Goal: Task Accomplishment & Management: Manage account settings

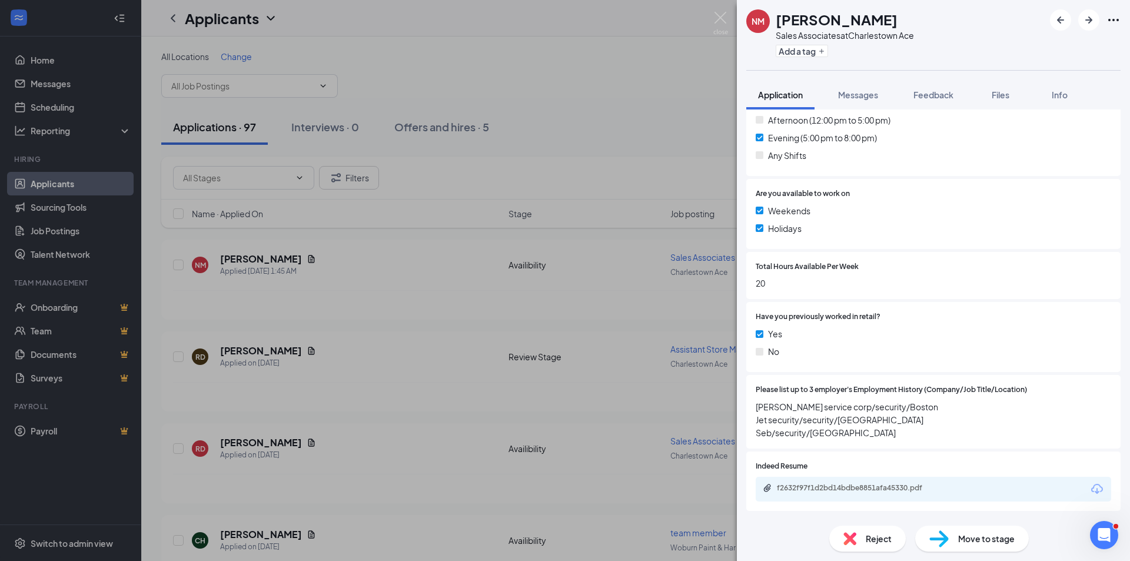
scroll to position [412, 0]
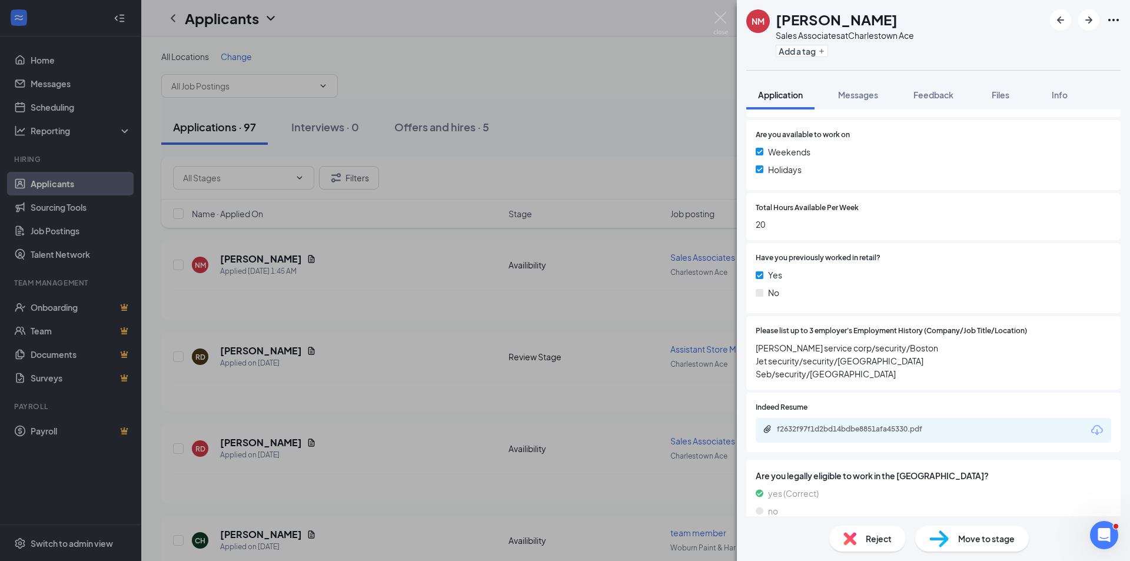
click at [248, 359] on div "NM [PERSON_NAME] Sales Associates at [GEOGRAPHIC_DATA] Ace Add a tag Applicatio…" at bounding box center [565, 280] width 1130 height 561
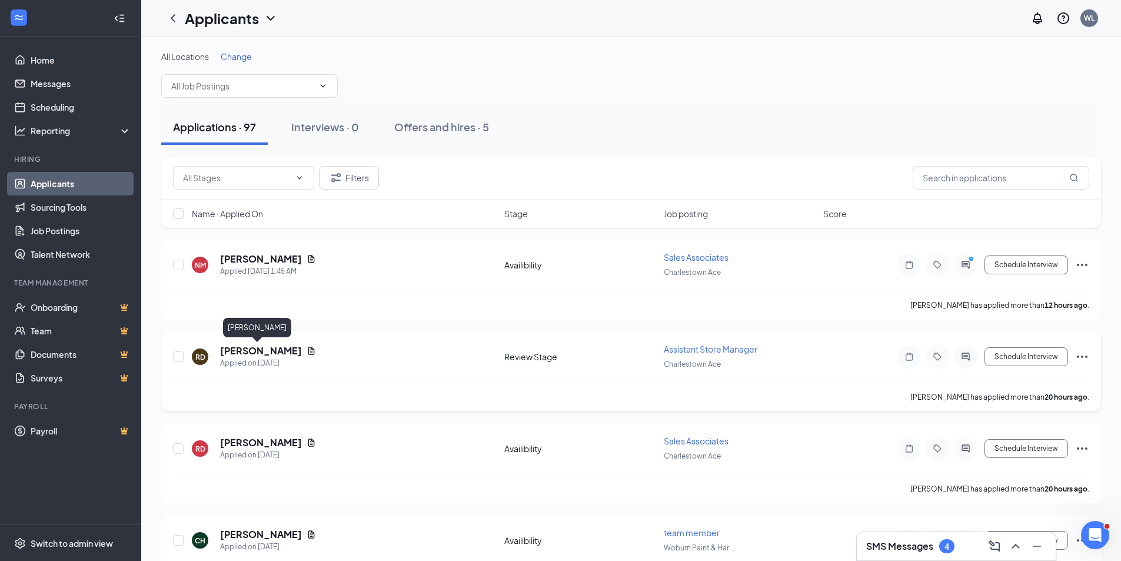
click at [248, 347] on h5 "[PERSON_NAME]" at bounding box center [261, 350] width 82 height 13
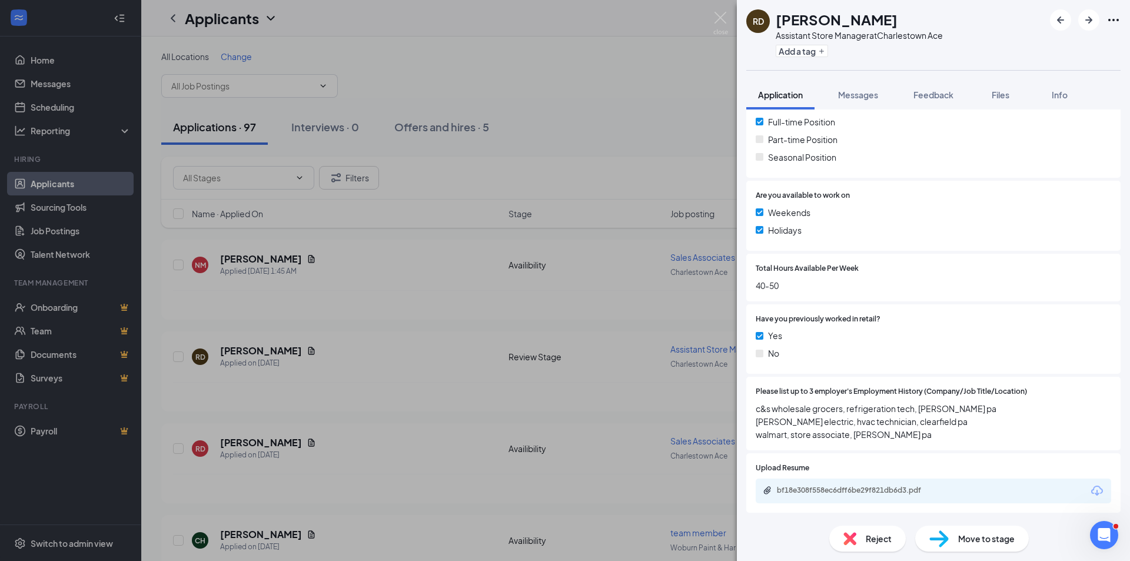
scroll to position [294, 0]
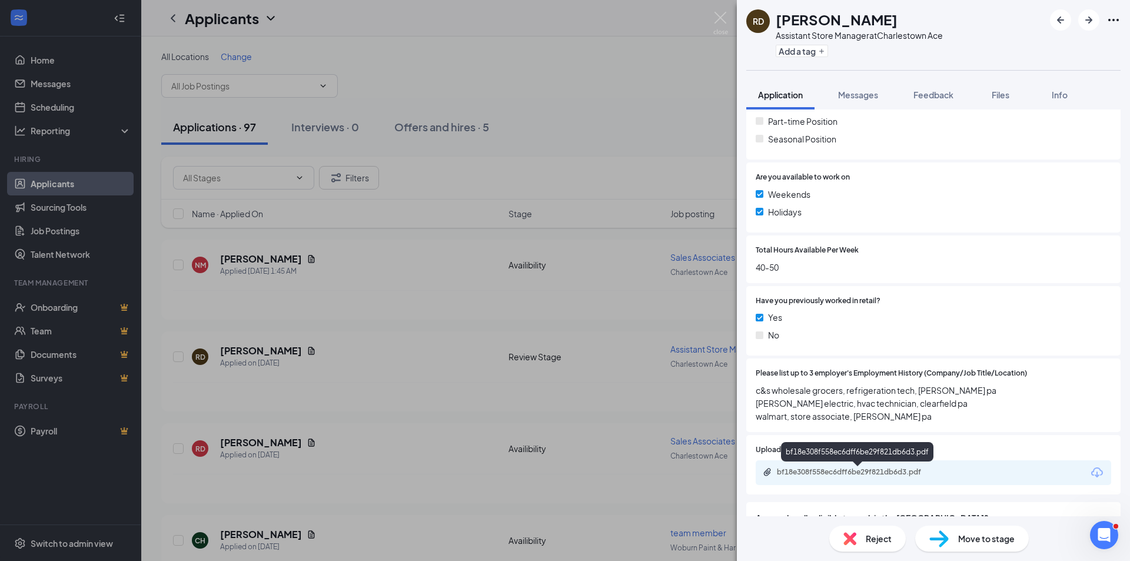
click at [802, 472] on div "bf18e308f558ec6dff6be29f821db6d3.pdf" at bounding box center [859, 471] width 165 height 9
click at [237, 440] on div "[PERSON_NAME] Assistant Store Manager at Charlestown Ace Add a tag Application …" at bounding box center [565, 280] width 1130 height 561
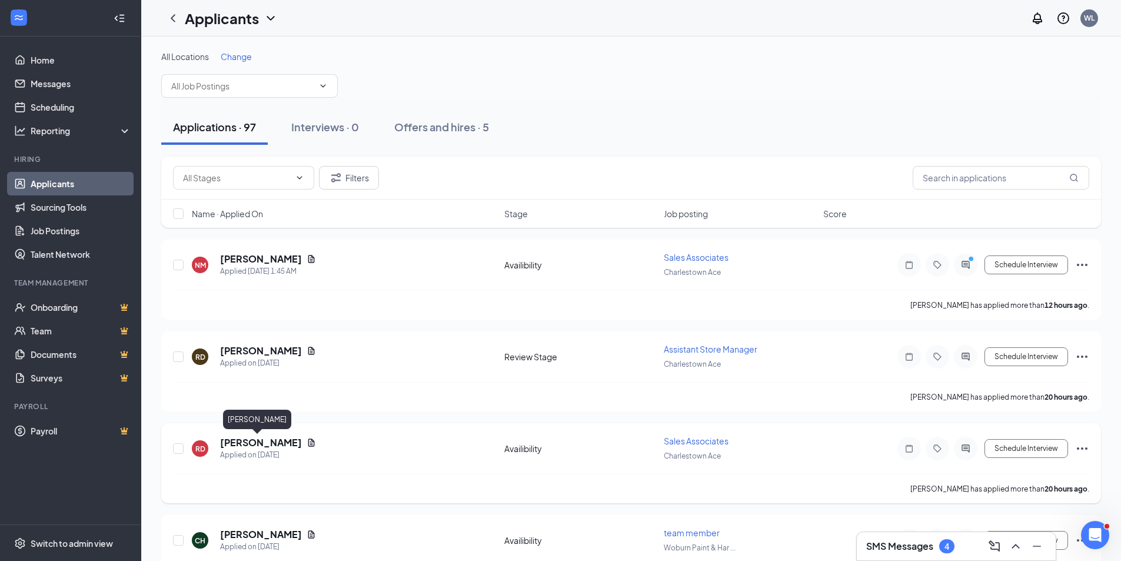
click at [243, 441] on h5 "[PERSON_NAME]" at bounding box center [261, 442] width 82 height 13
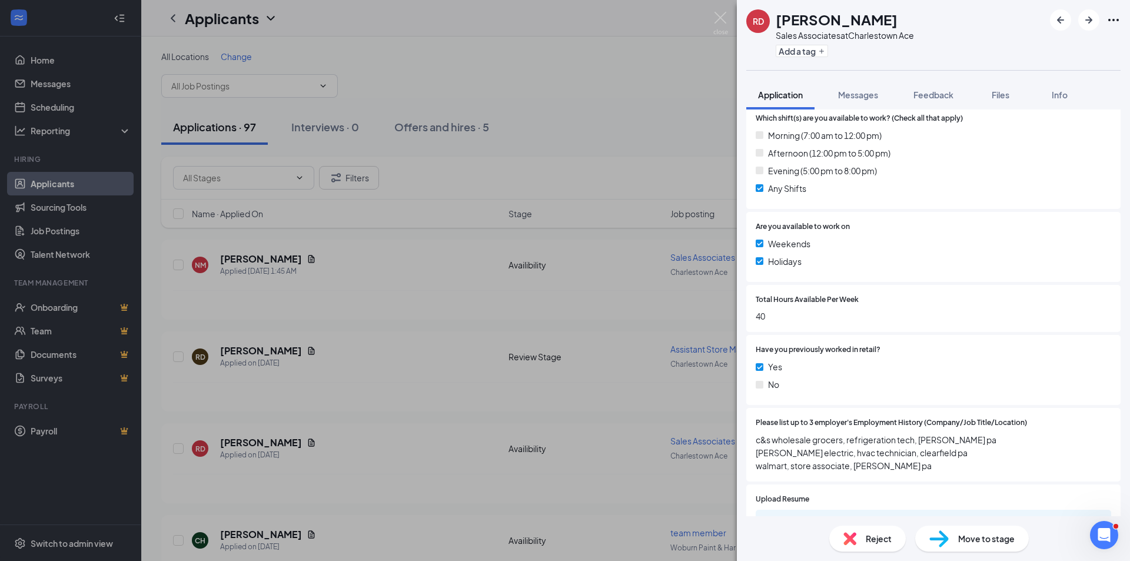
scroll to position [412, 0]
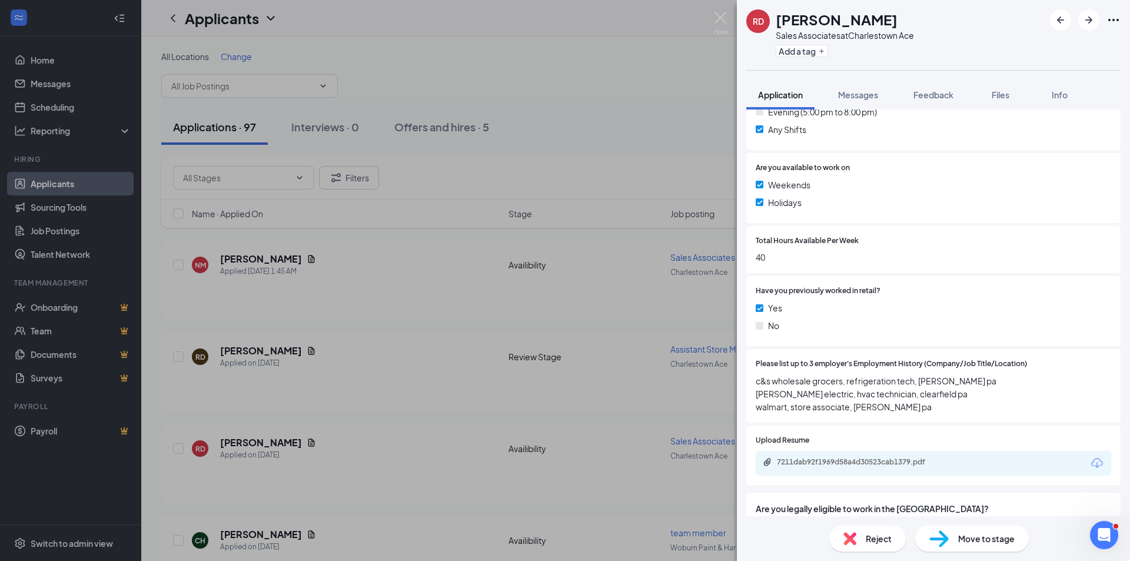
click at [271, 535] on div "[PERSON_NAME] Sales Associates at [GEOGRAPHIC_DATA] Ace Add a tag Application M…" at bounding box center [565, 280] width 1130 height 561
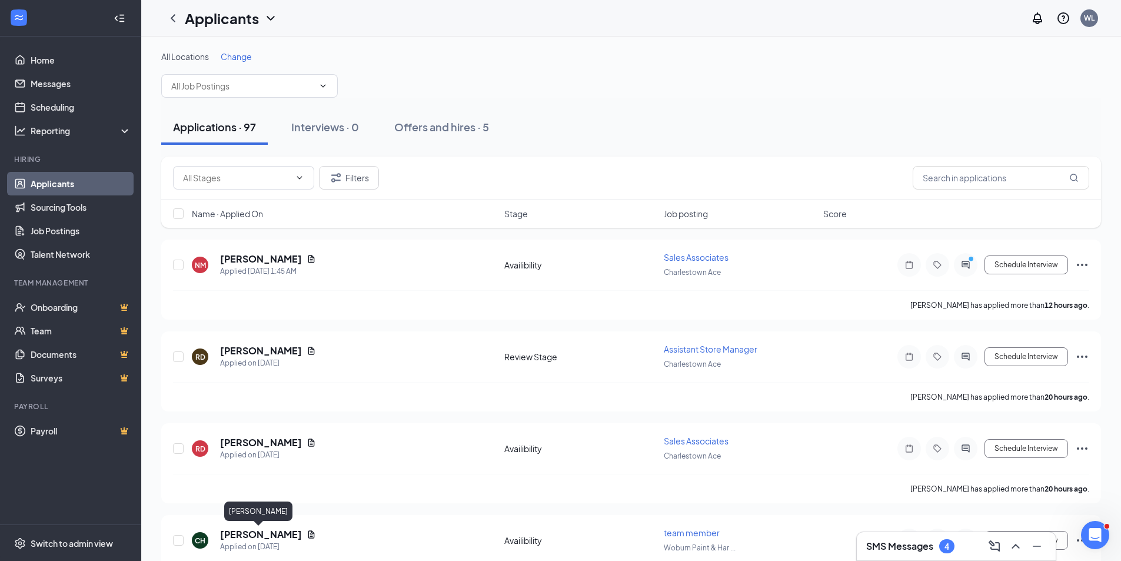
click at [271, 535] on h5 "[PERSON_NAME]" at bounding box center [261, 534] width 82 height 13
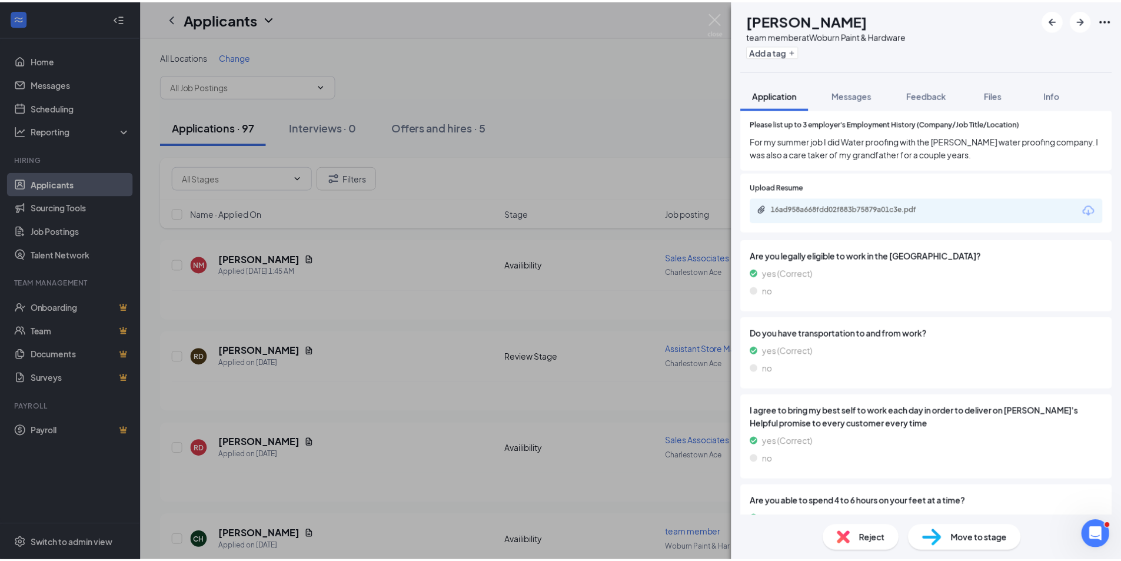
scroll to position [647, 0]
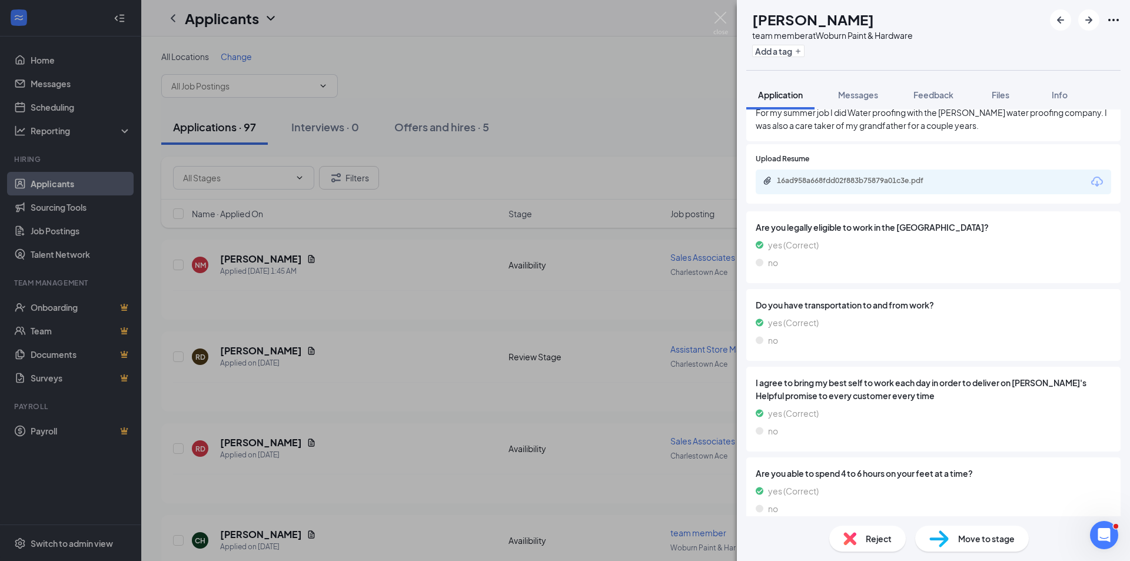
click at [363, 417] on div "CH [PERSON_NAME] team member at Woburn Paint & Hardware Add a tag Application M…" at bounding box center [565, 280] width 1130 height 561
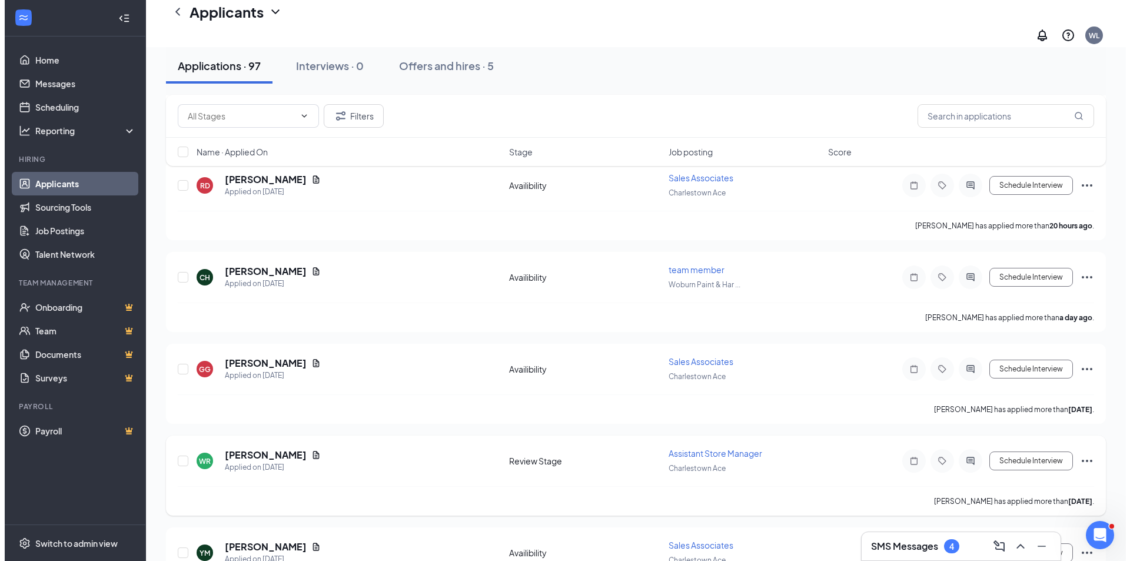
scroll to position [294, 0]
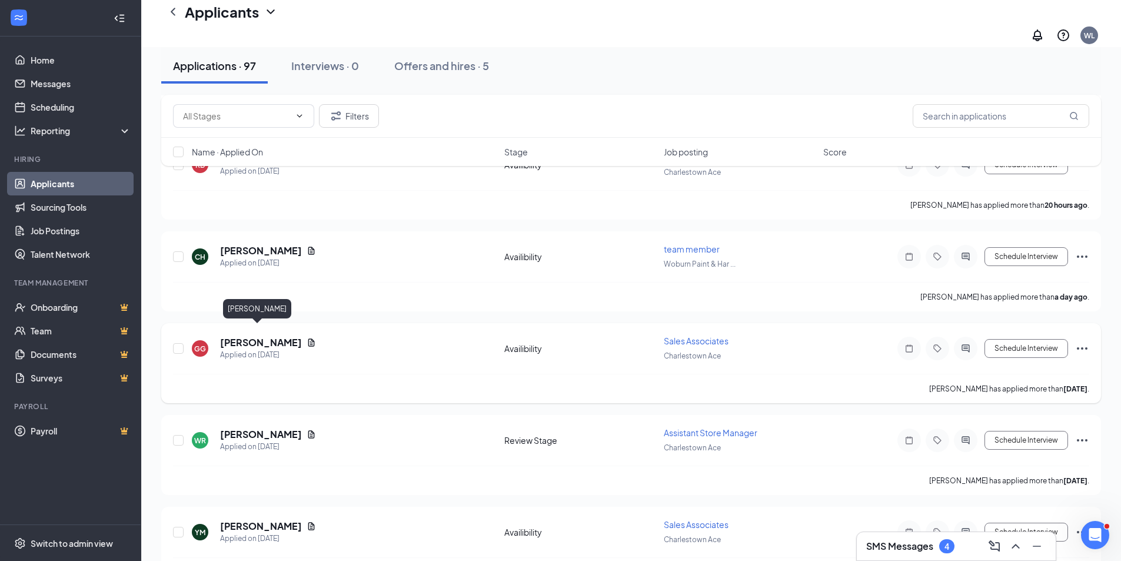
click at [259, 336] on h5 "[PERSON_NAME]" at bounding box center [261, 342] width 82 height 13
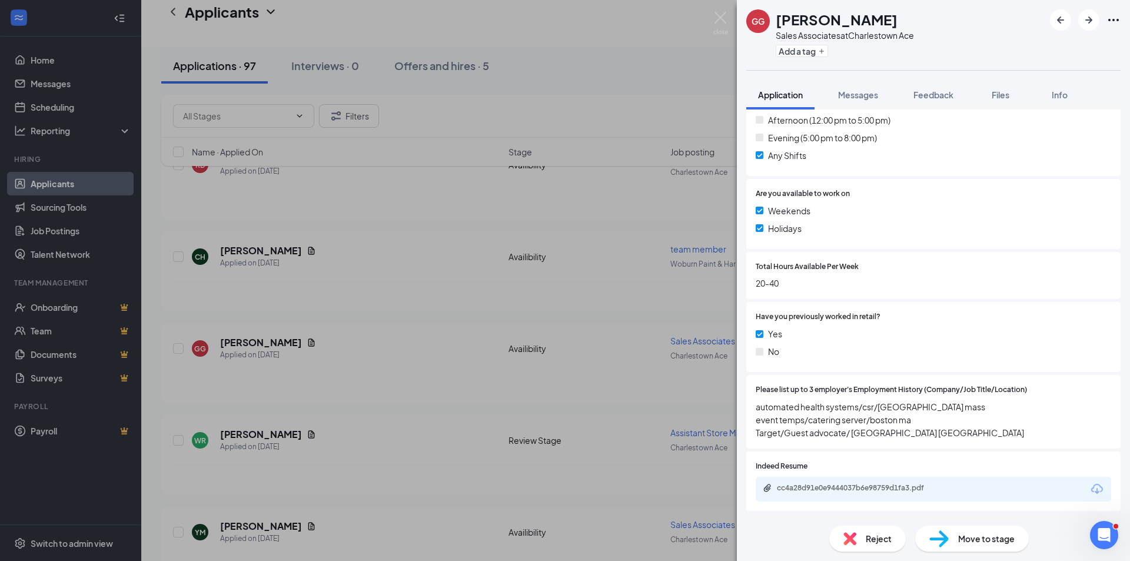
scroll to position [412, 0]
